Goal: Find specific page/section: Find specific page/section

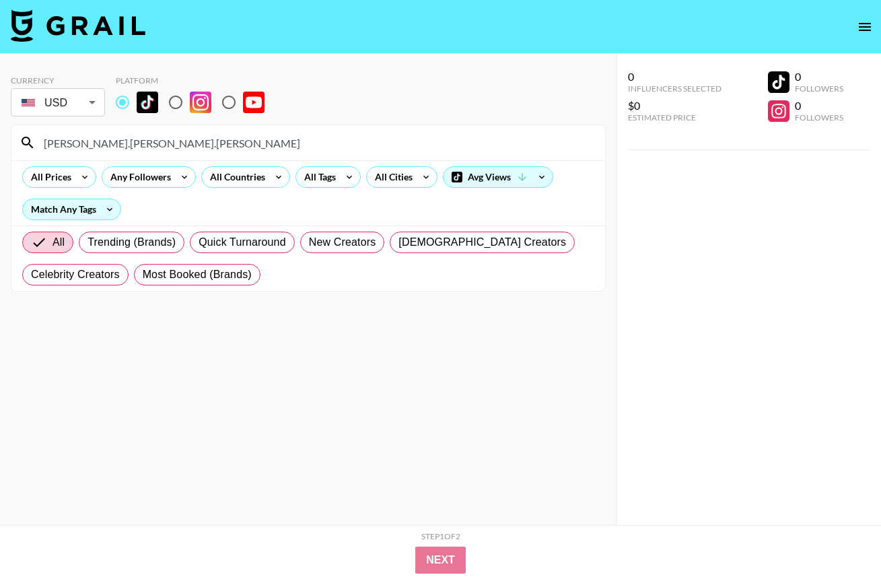
click at [191, 416] on section "Currency USD USD ​ Platform maddison.[PERSON_NAME].[PERSON_NAME] All Prices Any…" at bounding box center [308, 300] width 595 height 471
drag, startPoint x: 190, startPoint y: 141, endPoint x: -75, endPoint y: 126, distance: 266.1
click at [0, 126] on html "Currency USD USD ​ Platform maddison.[PERSON_NAME].[PERSON_NAME] All Prices Any…" at bounding box center [440, 316] width 881 height 632
paste input "elisehoogerdijk"
click at [283, 408] on section "Currency USD USD ​ Platform elisehoogerdijk All Prices Any Followers All Countr…" at bounding box center [308, 300] width 595 height 471
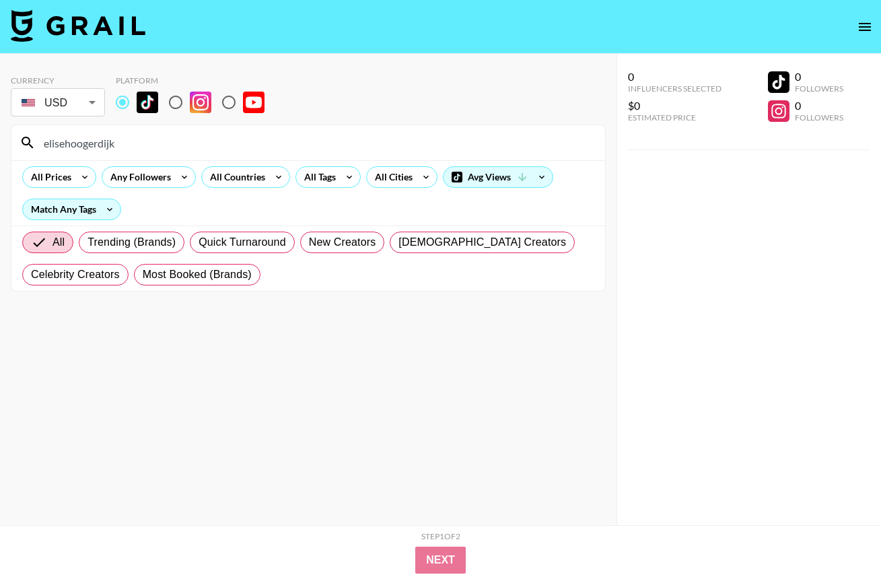
drag, startPoint x: 283, startPoint y: 408, endPoint x: 252, endPoint y: 372, distance: 47.2
click at [283, 408] on section "Currency USD USD ​ Platform elisehoogerdijk All Prices Any Followers All Countr…" at bounding box center [308, 300] width 595 height 471
click at [151, 145] on input "elisehoogerdijk" at bounding box center [316, 143] width 561 height 22
drag, startPoint x: 119, startPoint y: 139, endPoint x: -52, endPoint y: 124, distance: 171.5
click at [0, 124] on html "Currency USD USD ​ Platform elisehoogerdijk All Prices Any Followers All Countr…" at bounding box center [440, 316] width 881 height 632
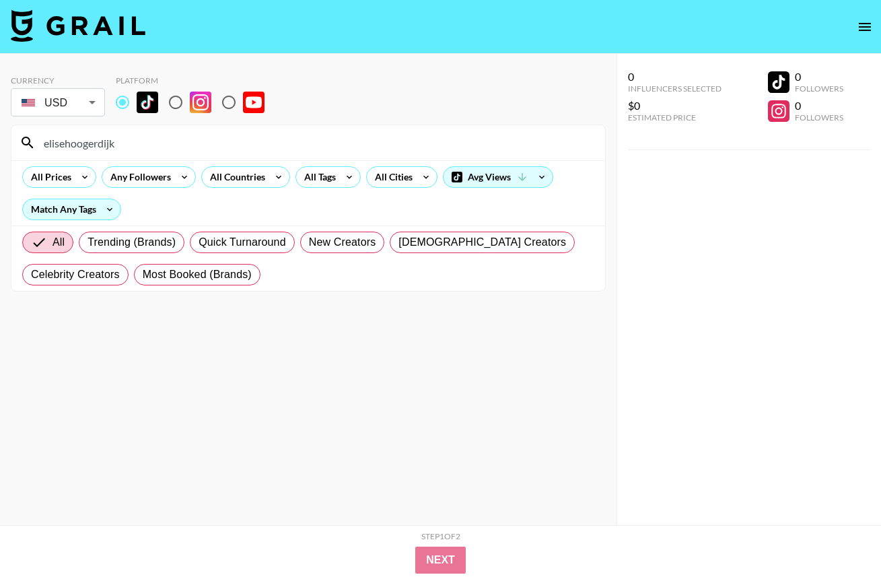
paste input "hollyjai_"
click at [266, 375] on section "Currency USD USD ​ Platform hollyjai_ All Prices Any Followers All Countries Al…" at bounding box center [308, 300] width 595 height 471
drag, startPoint x: 94, startPoint y: 148, endPoint x: -17, endPoint y: 145, distance: 111.0
click at [0, 145] on html "Currency USD USD ​ Platform hollyjai_ All Prices Any Followers All Countries Al…" at bounding box center [440, 316] width 881 height 632
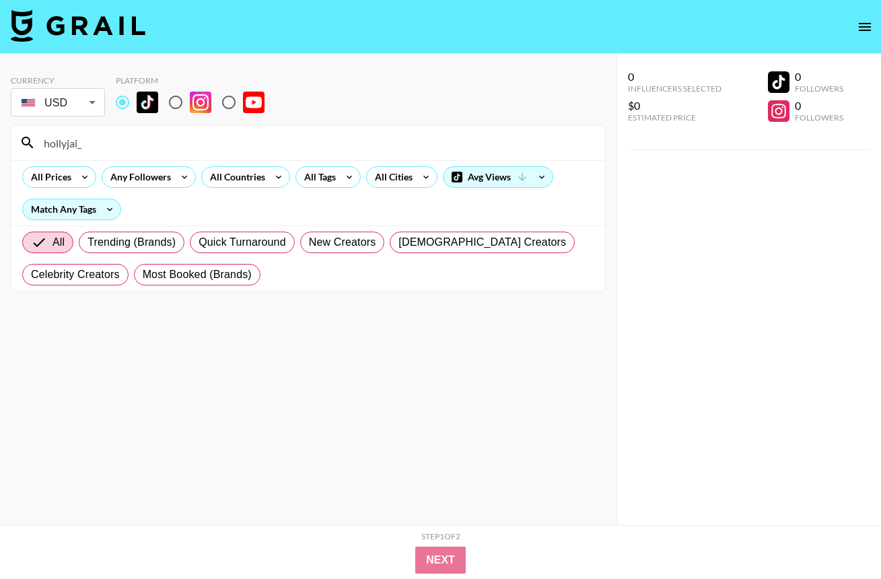
paste input "aliciabreuer0"
click at [301, 428] on section "Currency USD USD ​ Platform aliciabreuer0 All Prices Any Followers All Countrie…" at bounding box center [308, 300] width 595 height 471
click at [301, 427] on section "Currency USD USD ​ Platform aliciabreuer0 All Prices Any Followers All Countrie…" at bounding box center [308, 300] width 595 height 471
click at [124, 143] on input "aliciabreuer0" at bounding box center [316, 143] width 561 height 22
drag, startPoint x: 79, startPoint y: 138, endPoint x: -13, endPoint y: 129, distance: 93.2
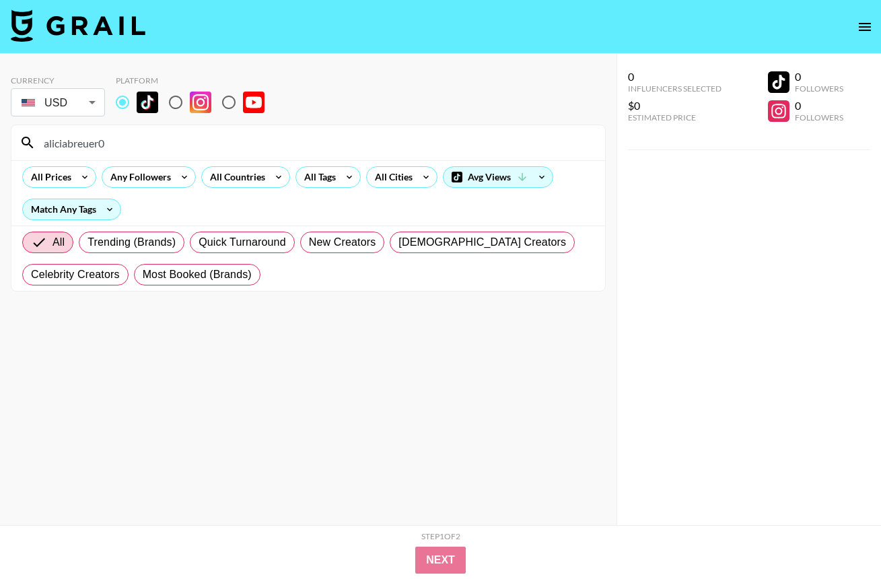
click at [0, 129] on html "Currency USD USD ​ Platform aliciabreuer0 All Prices Any Followers All Countrie…" at bounding box center [440, 316] width 881 height 632
paste input "sisisade"
type input "sisisade"
click at [317, 392] on section "Currency USD USD ​ Platform sisisade All Prices Any Followers All Countries All…" at bounding box center [308, 300] width 595 height 471
